Goal: Information Seeking & Learning: Learn about a topic

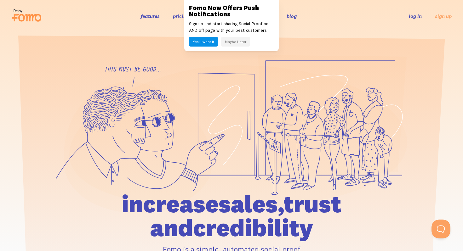
click at [237, 43] on button "Maybe Later" at bounding box center [235, 42] width 29 height 10
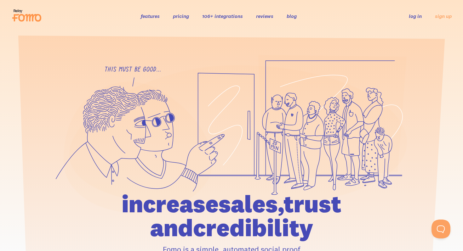
click at [182, 16] on link "pricing" at bounding box center [181, 16] width 16 height 6
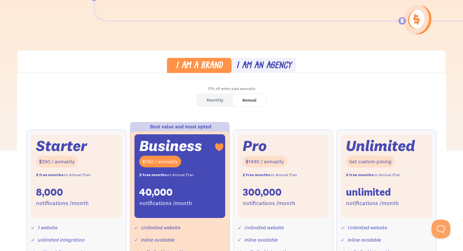
click at [262, 68] on div "I am an agency" at bounding box center [263, 66] width 55 height 9
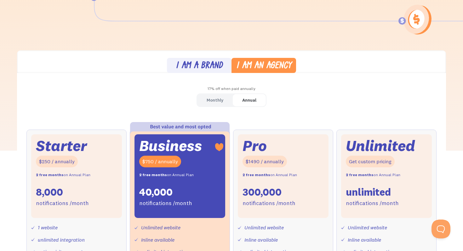
click at [219, 68] on div "I am a brand" at bounding box center [199, 66] width 47 height 9
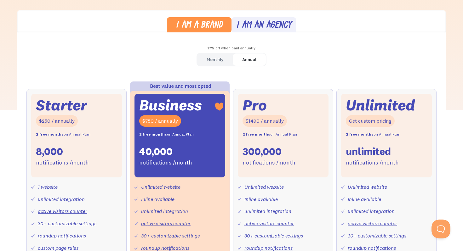
scroll to position [160, 0]
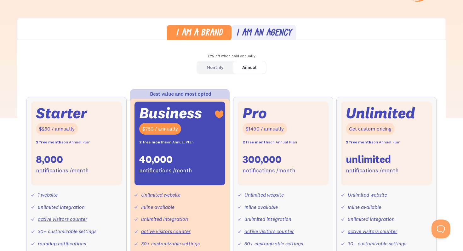
click at [257, 34] on div "I am an agency" at bounding box center [263, 33] width 55 height 9
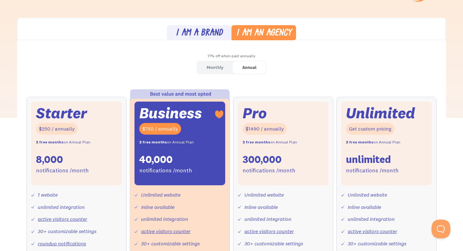
click at [211, 36] on div "I am a brand" at bounding box center [199, 33] width 47 height 9
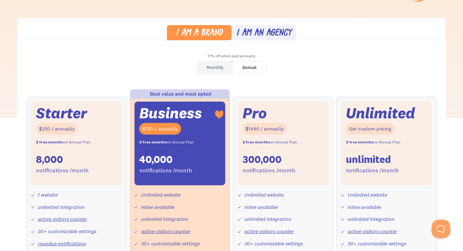
click at [223, 71] on link "Monthly" at bounding box center [215, 67] width 36 height 12
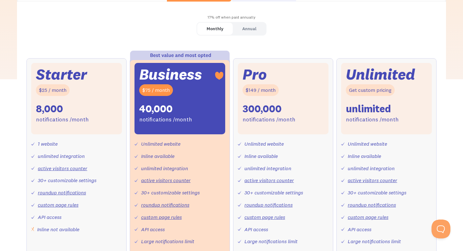
scroll to position [0, 0]
